Goal: Transaction & Acquisition: Purchase product/service

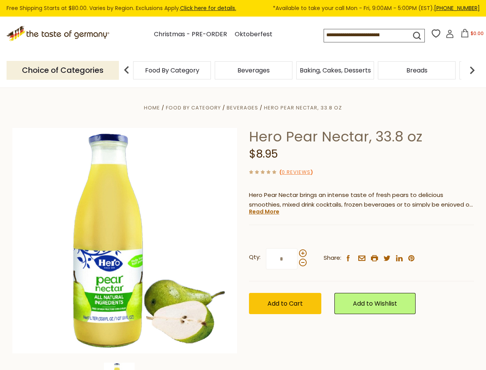
click at [243, 185] on div "Home Food By Category [GEOGRAPHIC_DATA] Hero Pear Nectar, 33.8 oz Hero Pear Nec…" at bounding box center [244, 251] width 474 height 296
click at [471, 35] on span "$0.00" at bounding box center [477, 33] width 13 height 7
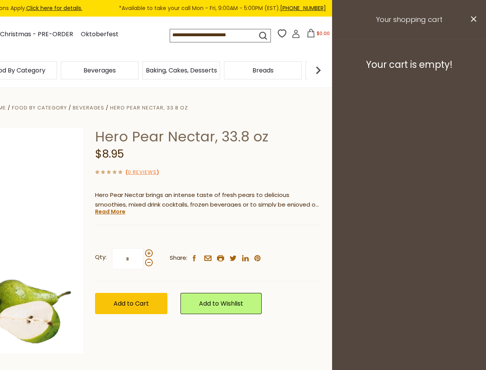
click at [141, 70] on div "Beverages" at bounding box center [100, 70] width 82 height 18
click at [472, 70] on h3 "Your cart is empty!" at bounding box center [409, 65] width 135 height 12
click at [243, 228] on div "Hero Pear Nectar, 33.8 oz $8.95 ( 0 Reviews ) Hero Pear Nectar brings an intens…" at bounding box center [207, 229] width 225 height 203
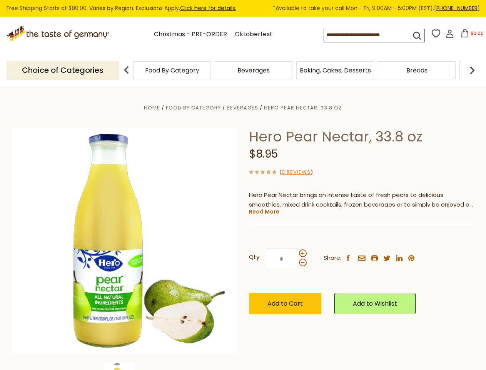
click at [125, 366] on div "Home Food By Category [GEOGRAPHIC_DATA] Hero Pear Nectar, 33.8 oz Hero Pear Nec…" at bounding box center [244, 251] width 474 height 296
click at [264, 211] on link "Read More" at bounding box center [264, 211] width 30 height 8
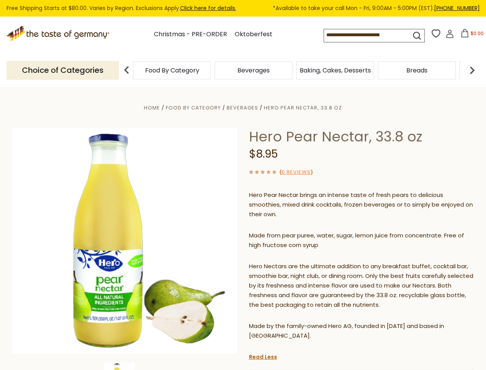
click at [303, 261] on p "Hero Nectars are the ultimate addition to any breakfast buffet, cocktail bar, s…" at bounding box center [361, 285] width 225 height 48
